Goal: Browse casually

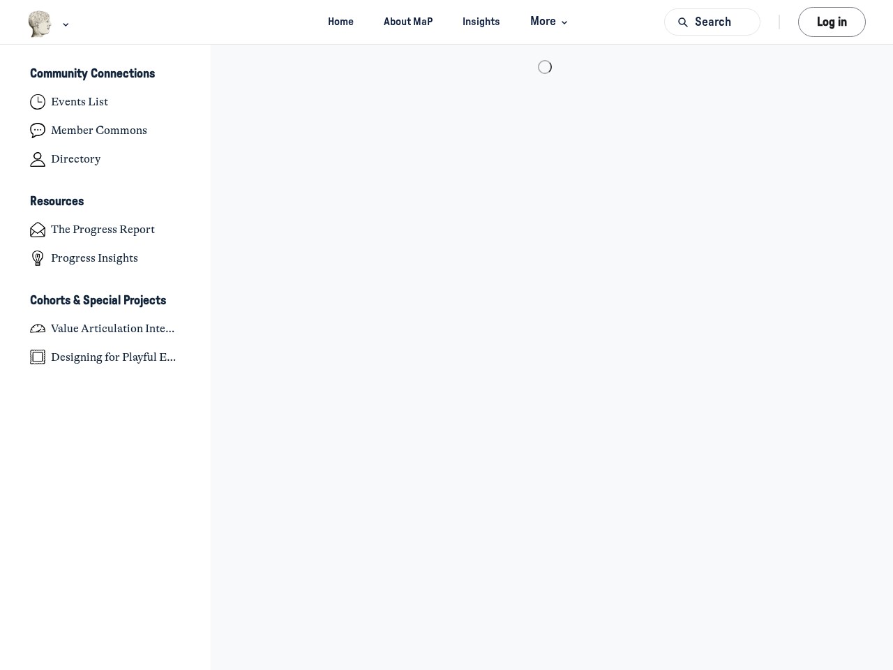
scroll to position [4580, 2743]
